Goal: Information Seeking & Learning: Learn about a topic

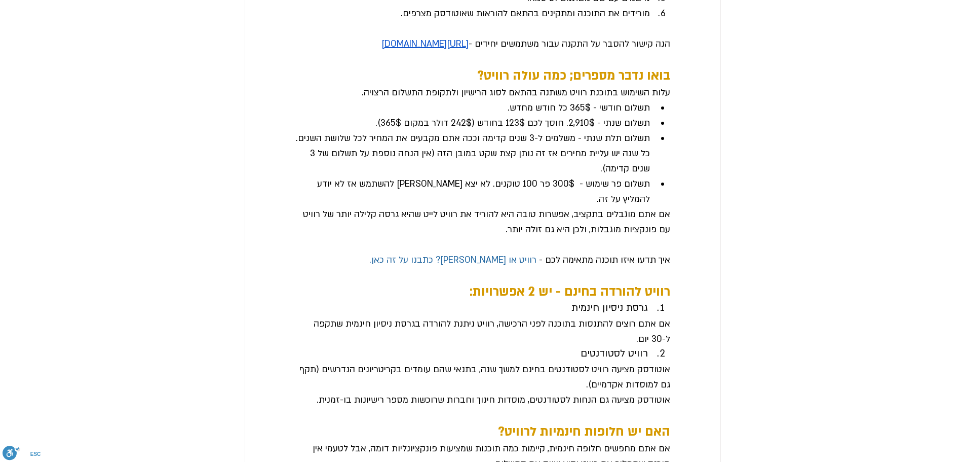
scroll to position [1216, 0]
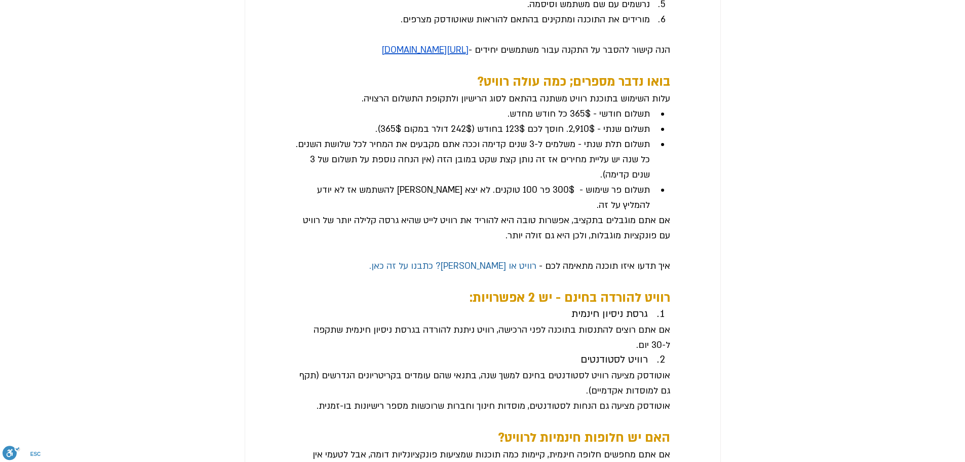
click at [613, 120] on span "תשלום חודשי - 365$ כל חודש מחדש." at bounding box center [579, 114] width 142 height 12
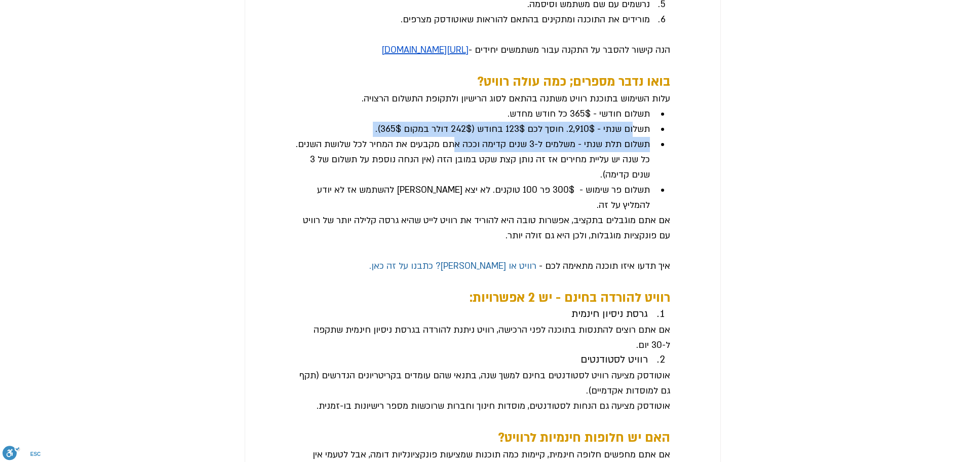
drag, startPoint x: 633, startPoint y: 183, endPoint x: 449, endPoint y: 200, distance: 185.1
click at [449, 200] on ul "תשלום חודשי - 365$ כל חודש מחדש. תשלום שנתי - 2,910$. חוסך לכם 123$ בחודש (242$…" at bounding box center [482, 159] width 375 height 106
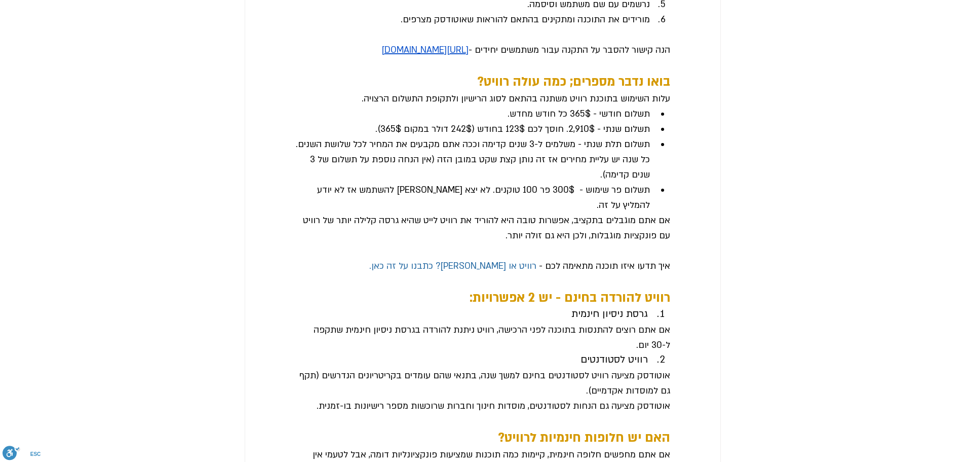
click at [514, 182] on span "תשלום תלת שנתי - משלמים ל-3 שנים קדימה וככה אתם מקבעים את המחיר לכל שלושת השנים…" at bounding box center [472, 160] width 355 height 46
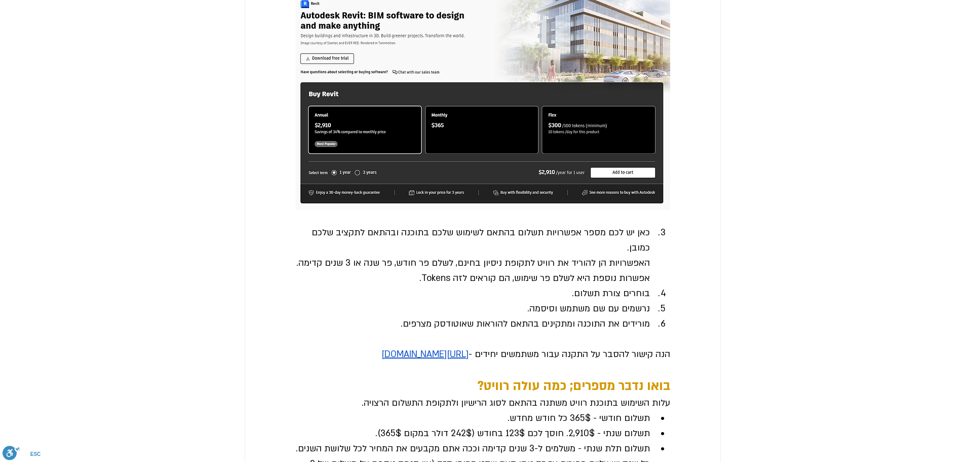
scroll to position [709, 0]
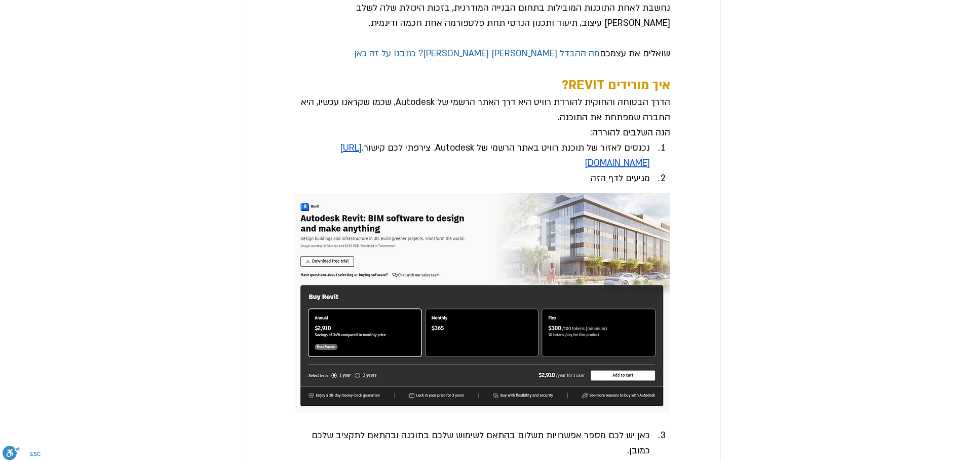
drag, startPoint x: 631, startPoint y: 192, endPoint x: 434, endPoint y: 201, distance: 196.8
click at [438, 171] on span "נכנסים לאזור של תוכנת רוויט באתר הרשמי של Autodesk. צירפתי לכם קישור. [URL][DOM…" at bounding box center [472, 155] width 355 height 30
click at [394, 171] on span "נכנסים לאזור של תוכנת רוויט באתר הרשמי של Autodesk. צירפתי לכם קישור. [URL][DOM…" at bounding box center [472, 155] width 355 height 30
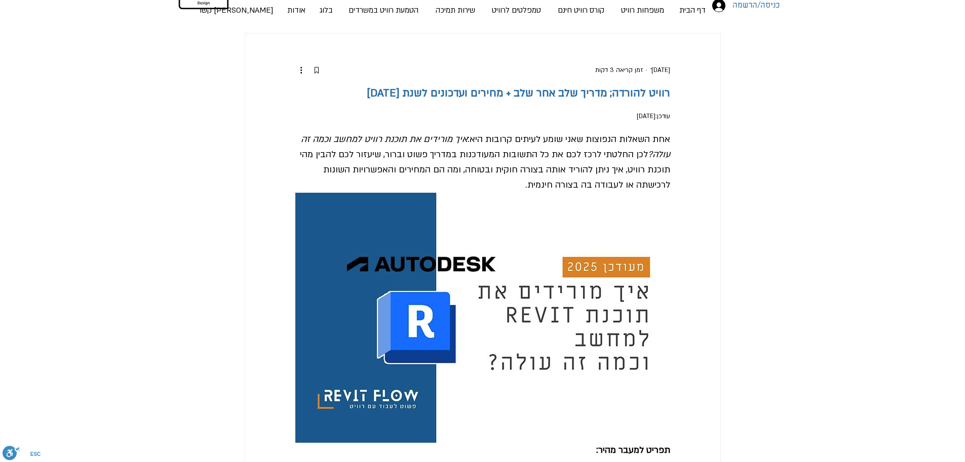
scroll to position [0, 0]
